Goal: Information Seeking & Learning: Learn about a topic

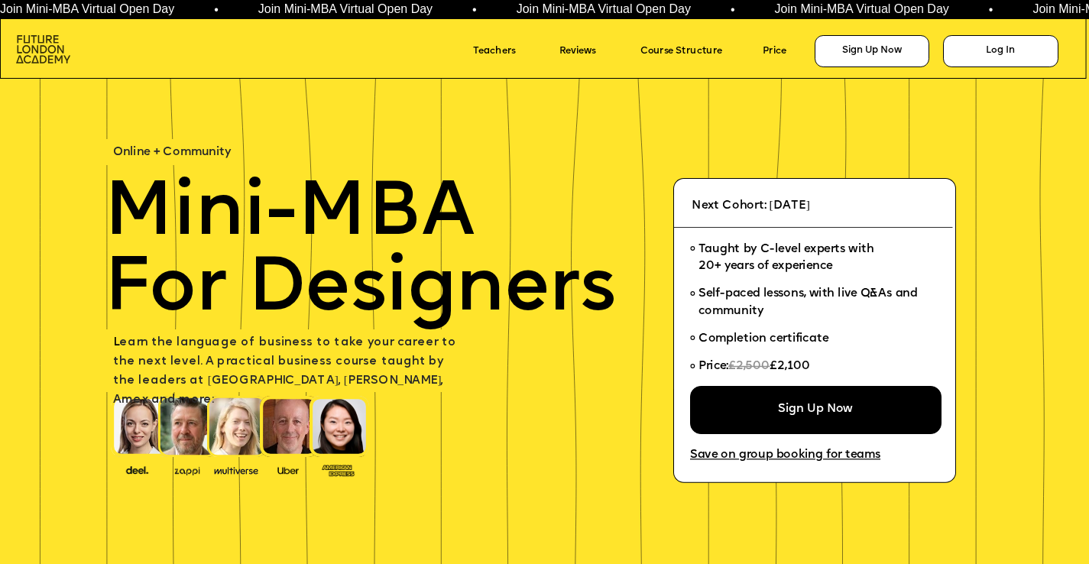
click at [37, 44] on img at bounding box center [43, 49] width 54 height 28
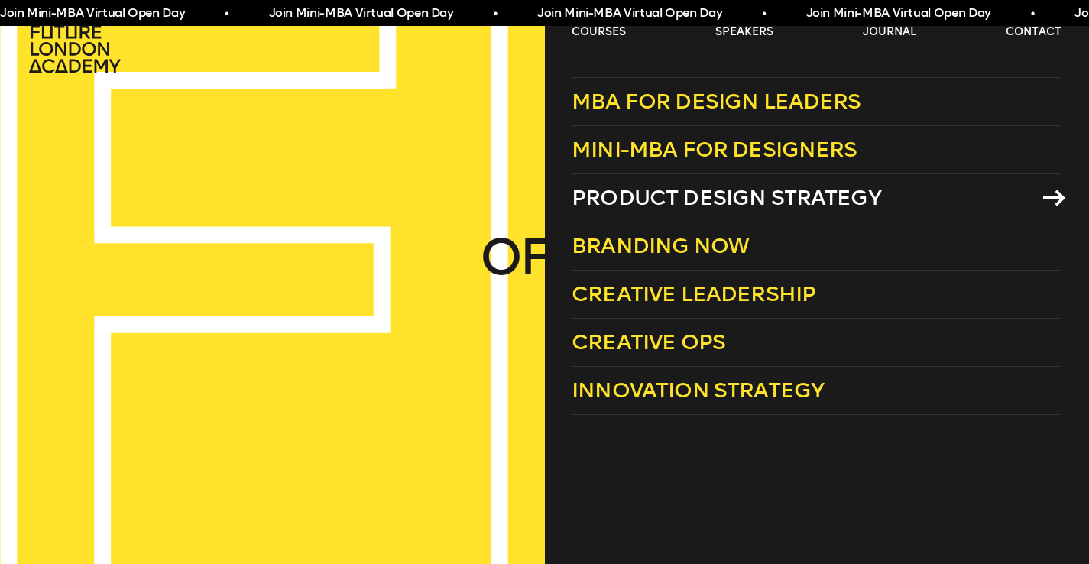
click at [700, 197] on span "Product Design Strategy" at bounding box center [726, 197] width 309 height 25
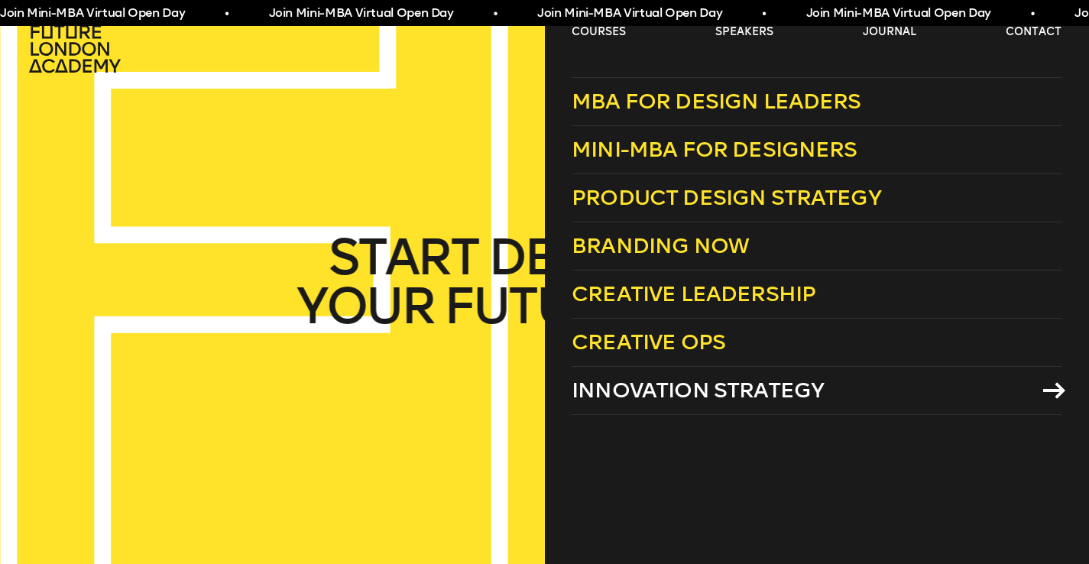
click at [641, 391] on span "Innovation Strategy" at bounding box center [698, 389] width 252 height 25
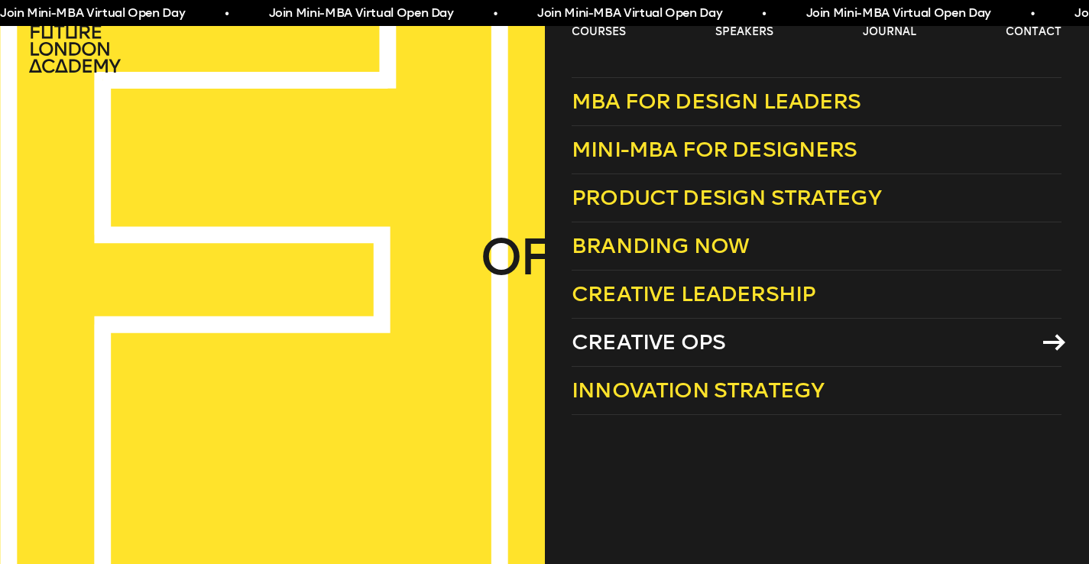
click at [647, 336] on span "Creative Ops" at bounding box center [649, 341] width 154 height 25
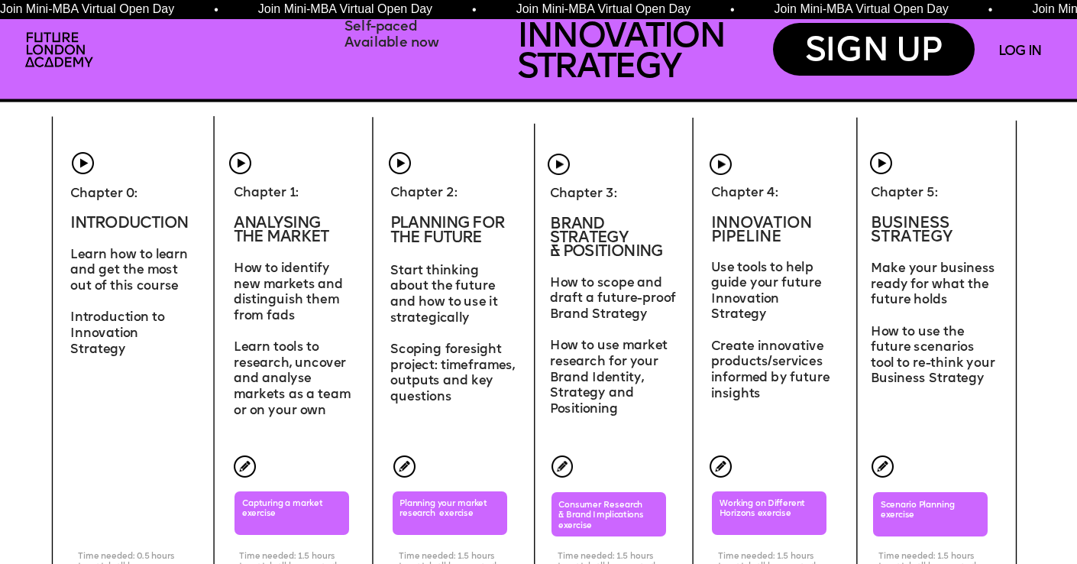
scroll to position [4636, 0]
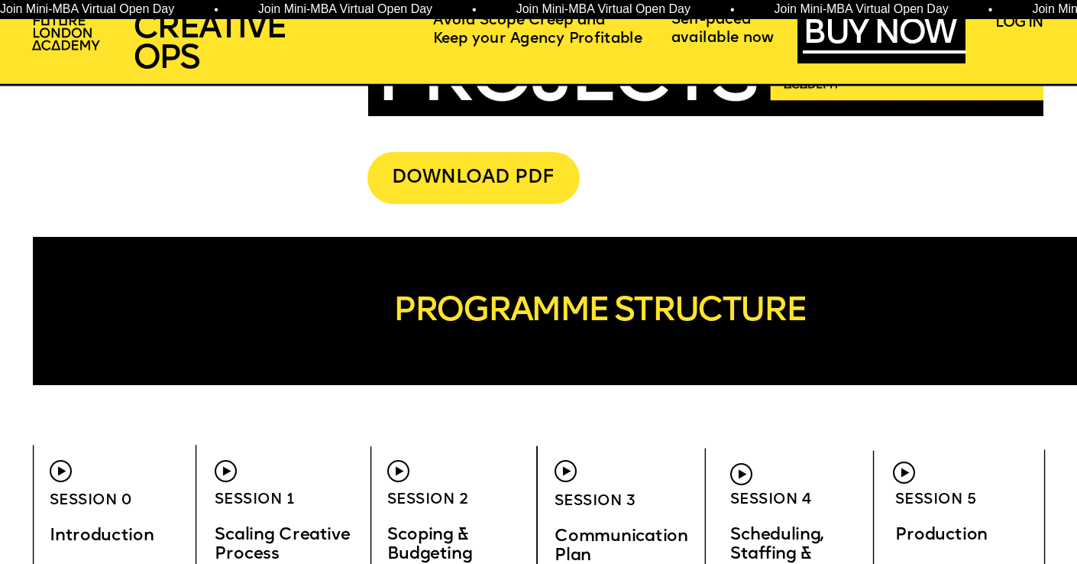
scroll to position [3166, 0]
